Goal: Transaction & Acquisition: Subscribe to service/newsletter

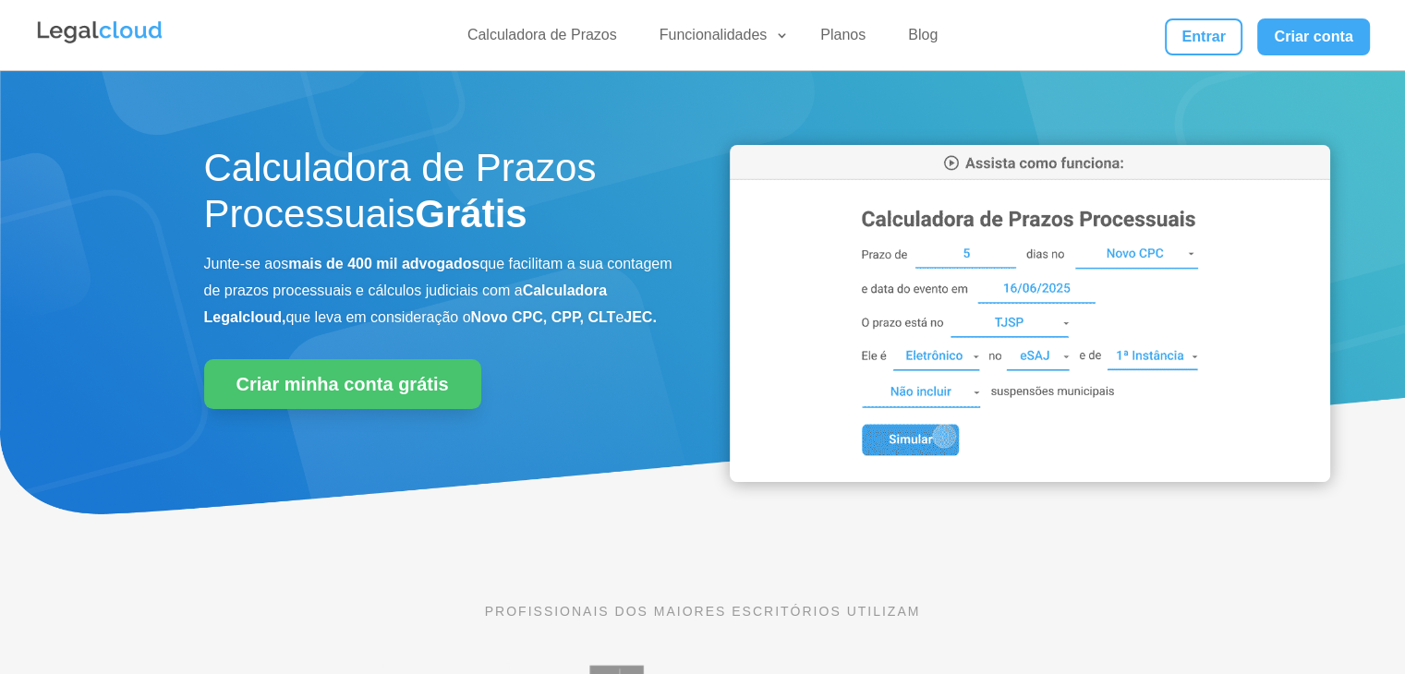
scroll to position [518, 0]
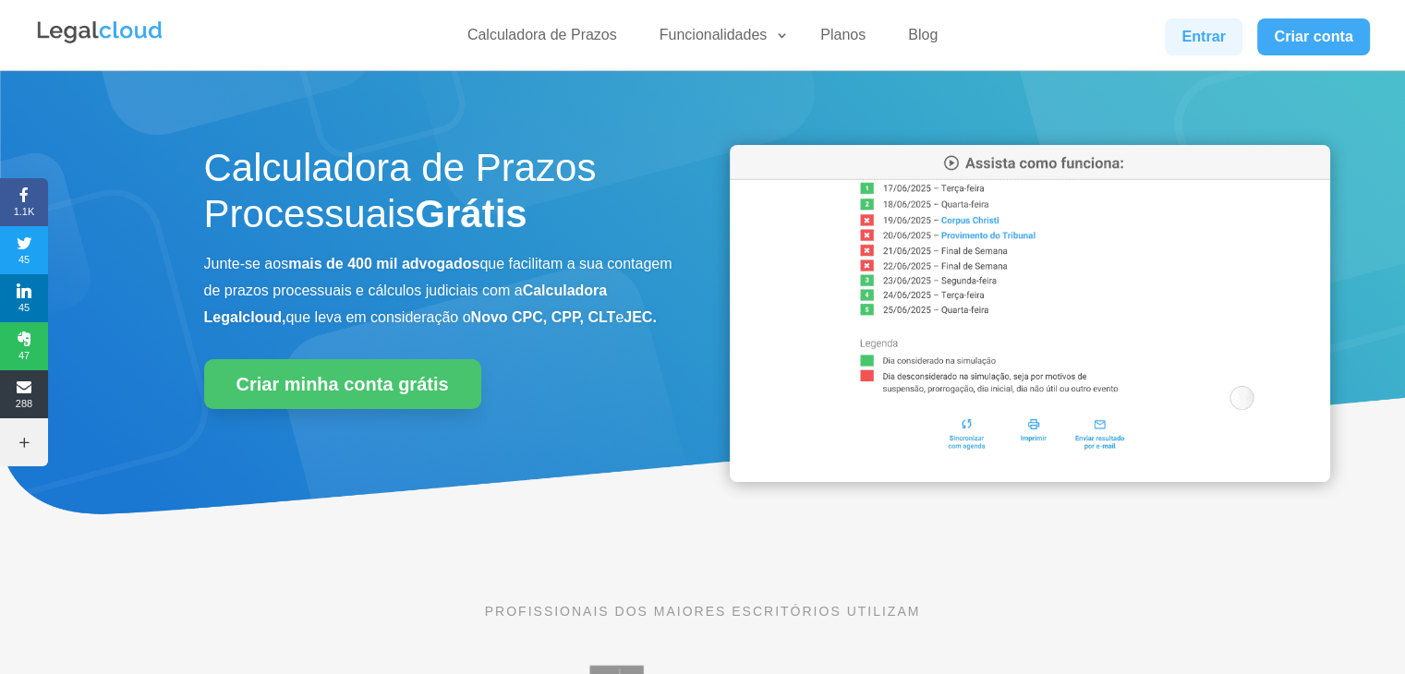
click at [1229, 27] on link "Entrar" at bounding box center [1204, 36] width 78 height 37
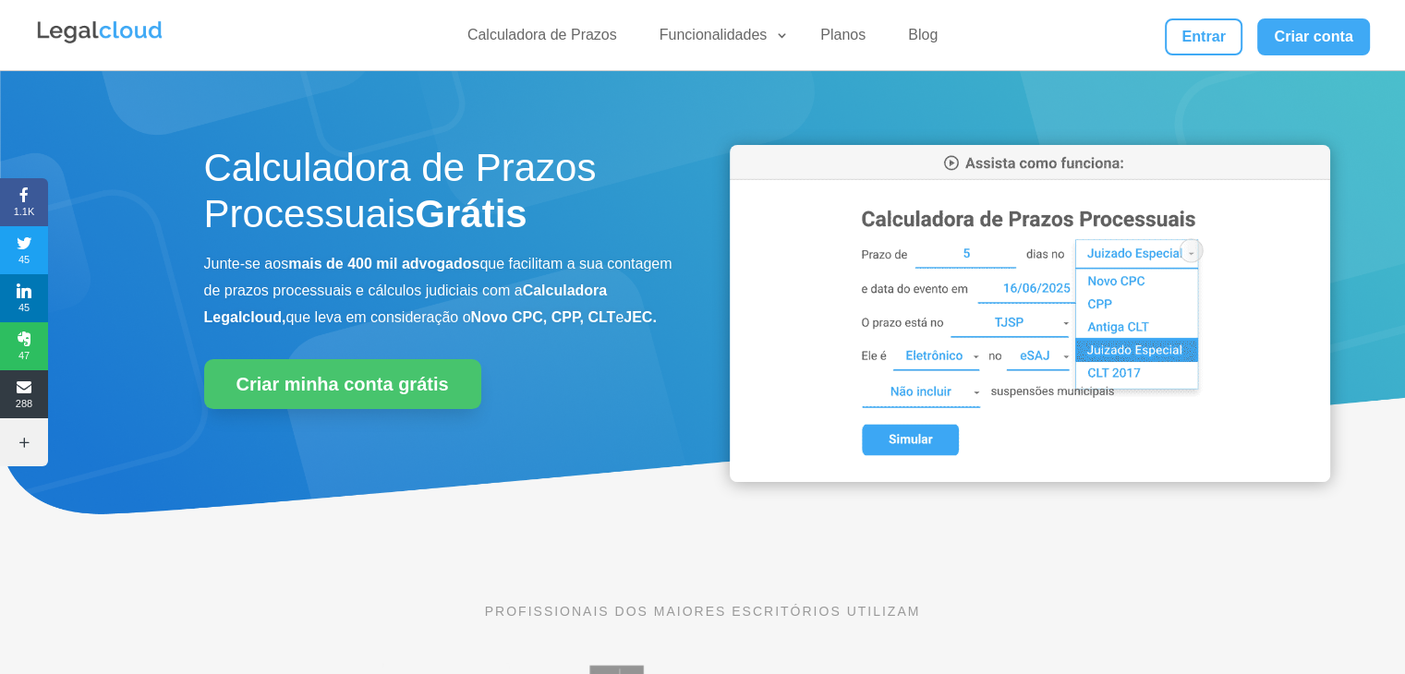
scroll to position [518, 0]
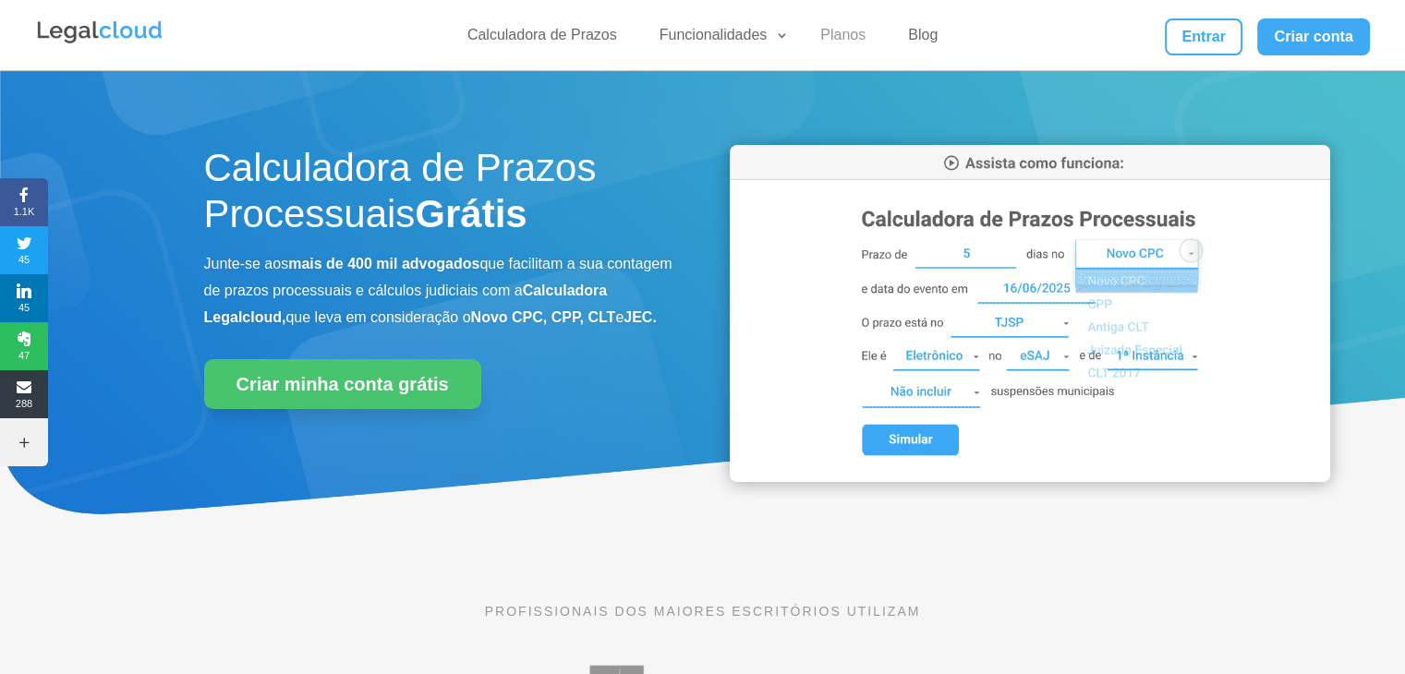
click at [825, 34] on link "Planos" at bounding box center [842, 39] width 67 height 27
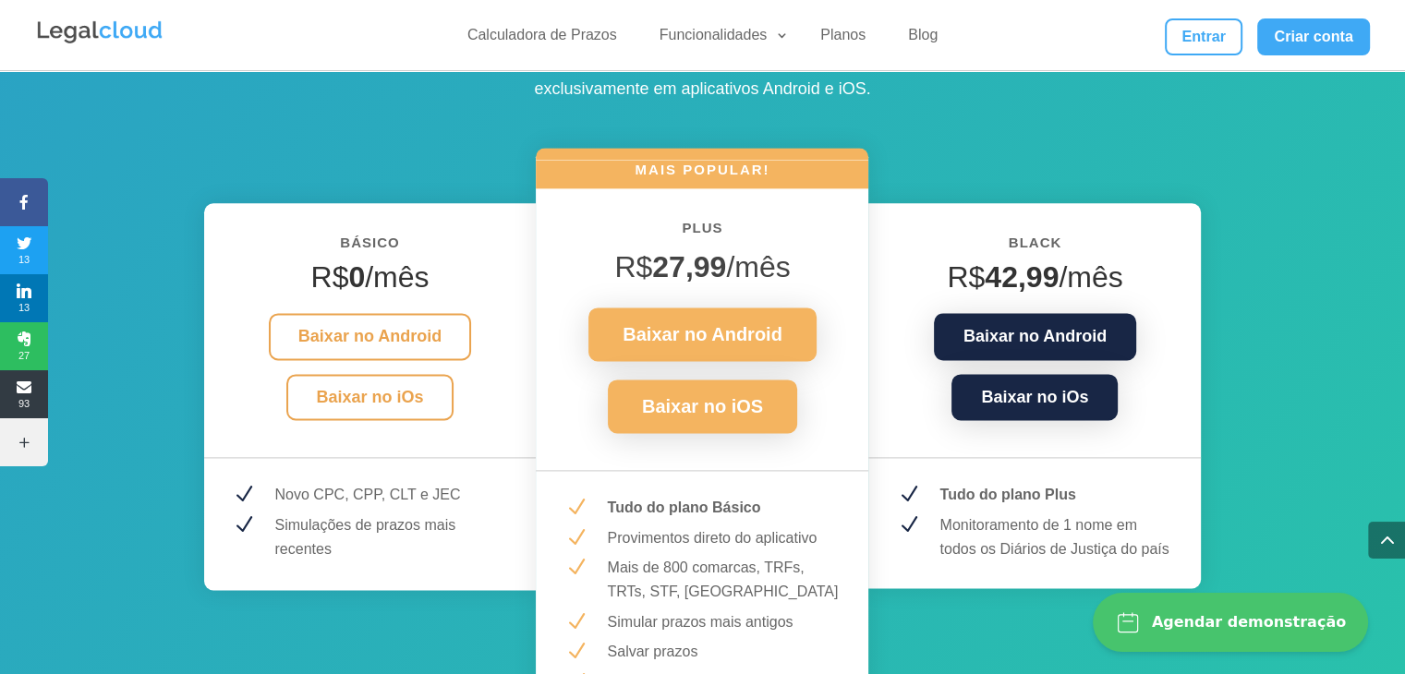
scroll to position [2463, 0]
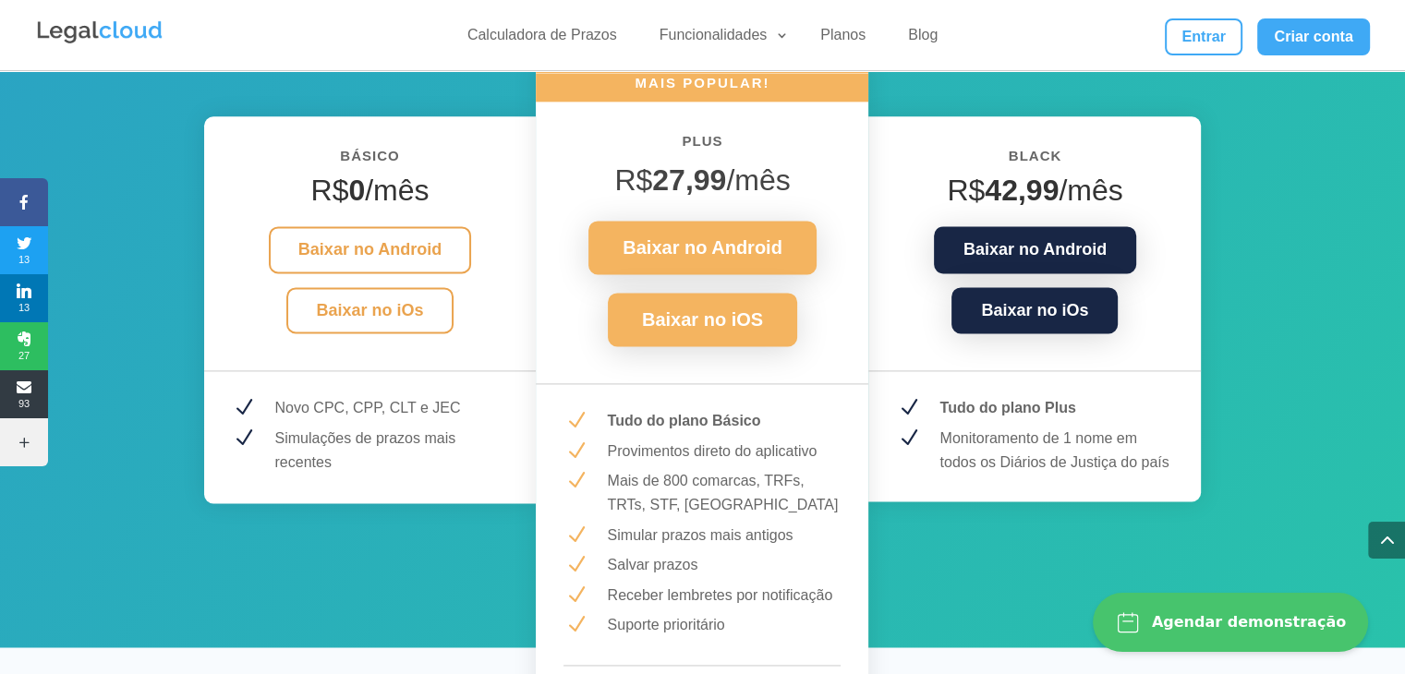
click at [878, 515] on div "BÁSICO R$ 0 /mês Baixar no Android Baixar no iOs N Novo CPC, CPP, CLT e JEC N S…" at bounding box center [703, 414] width 998 height 771
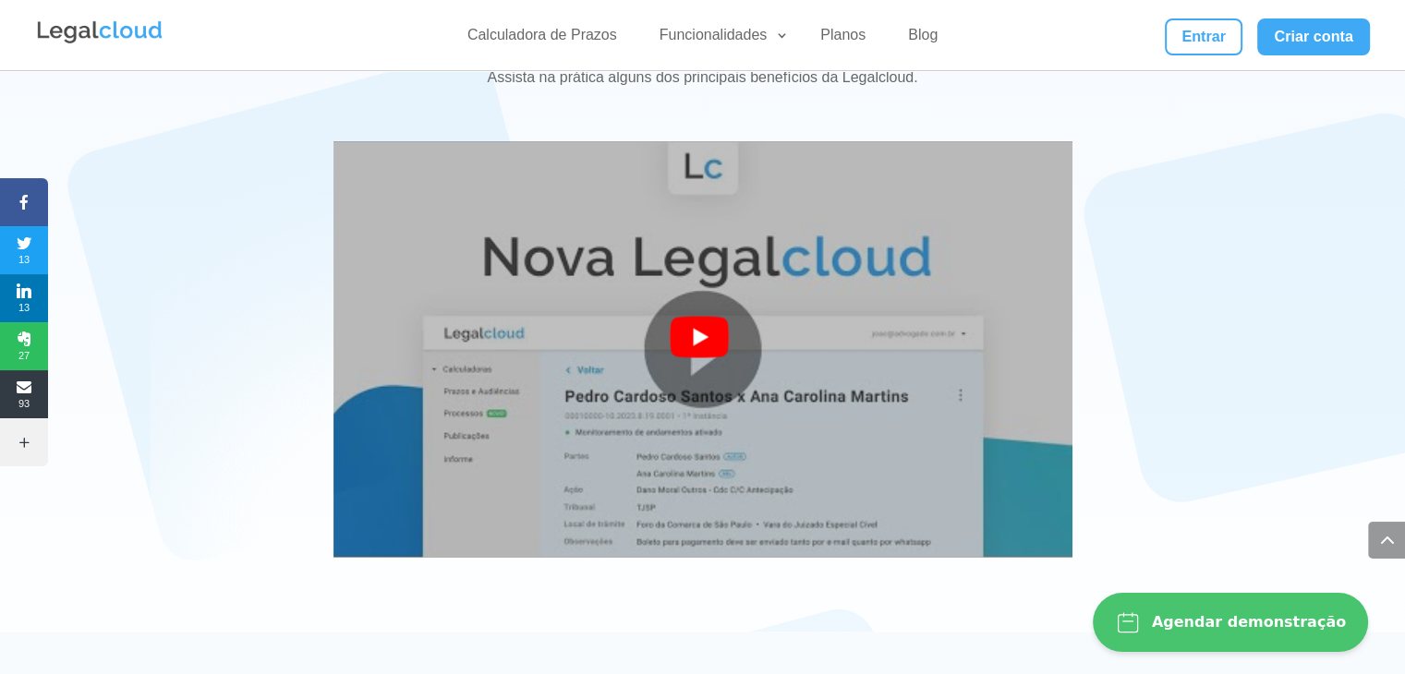
scroll to position [3325, 0]
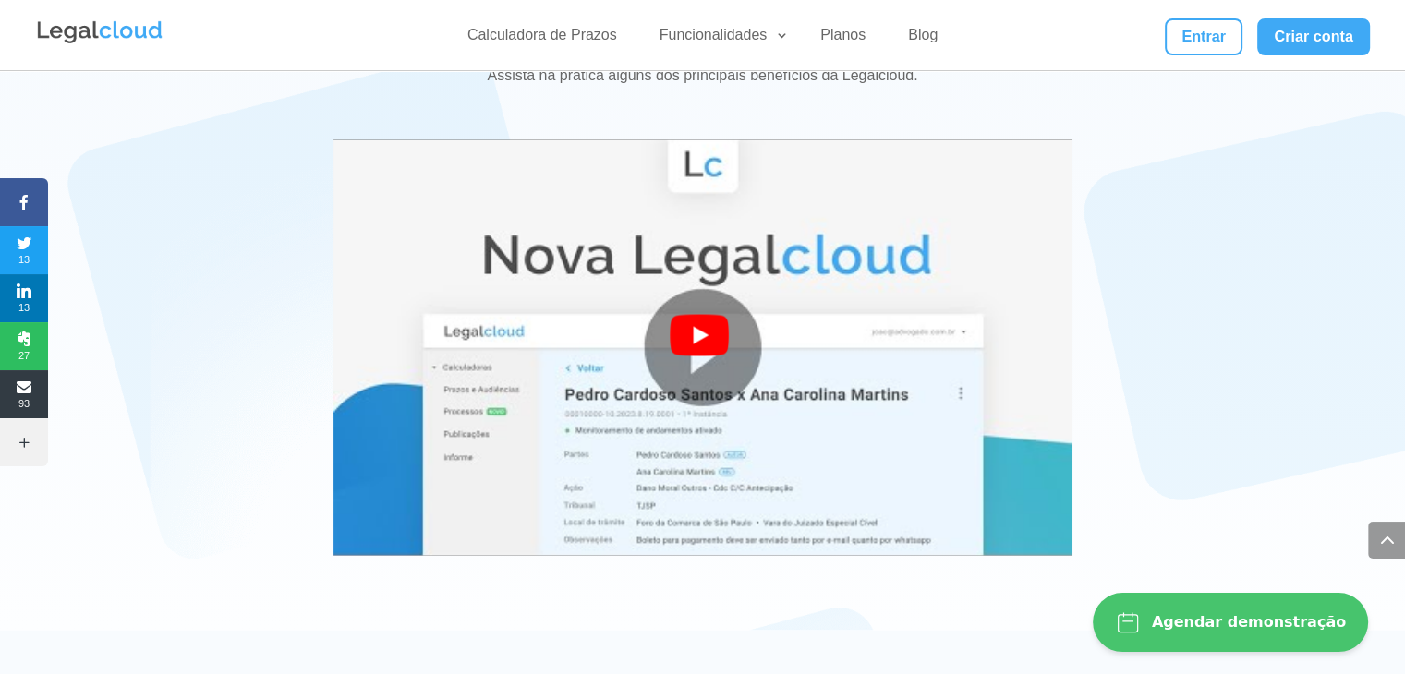
click at [734, 344] on div at bounding box center [703, 347] width 67 height 67
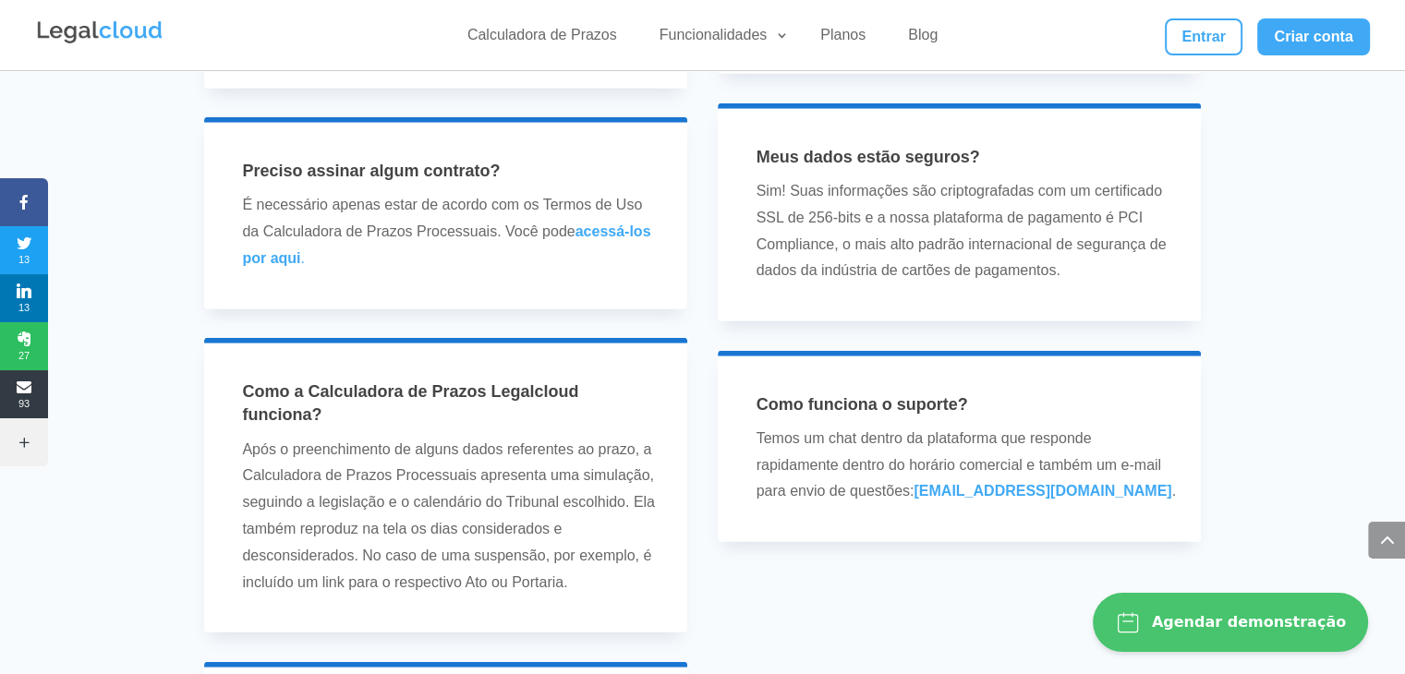
scroll to position [5358, 0]
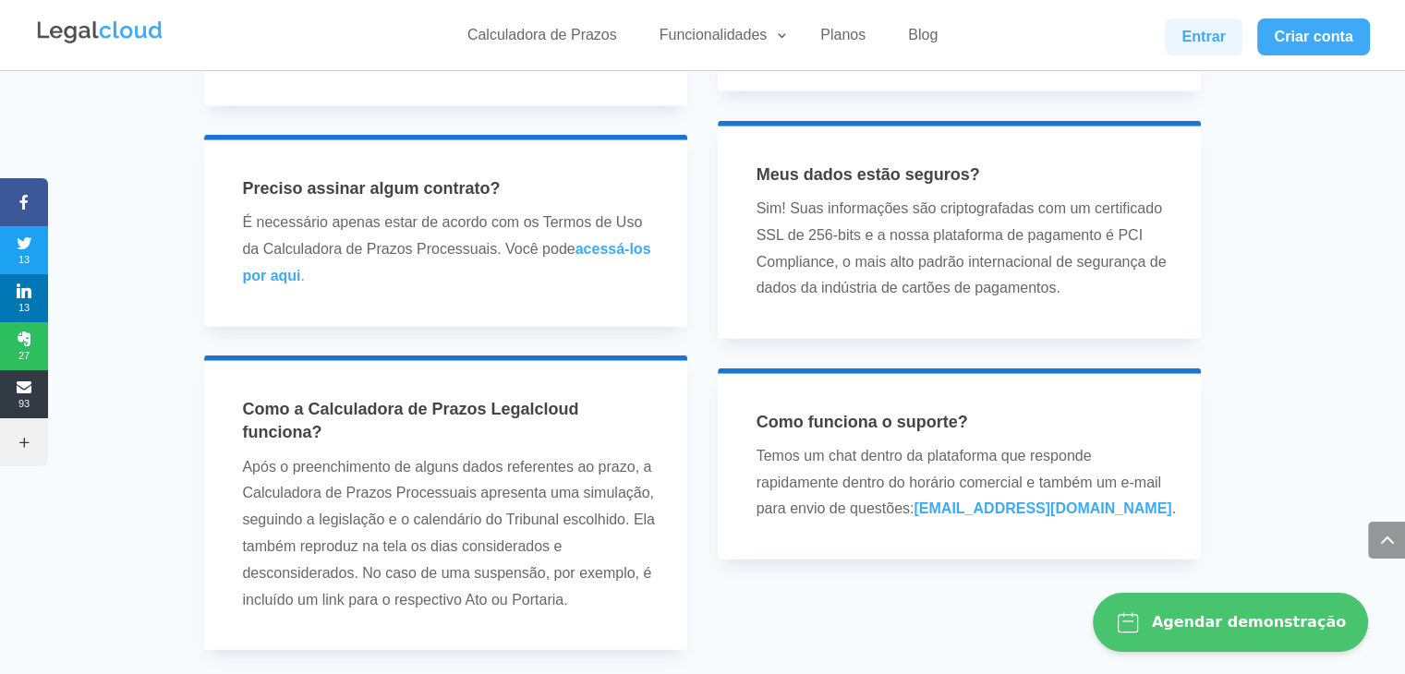
click at [1230, 40] on link "Entrar" at bounding box center [1204, 36] width 78 height 37
